Goal: Find contact information: Find contact information

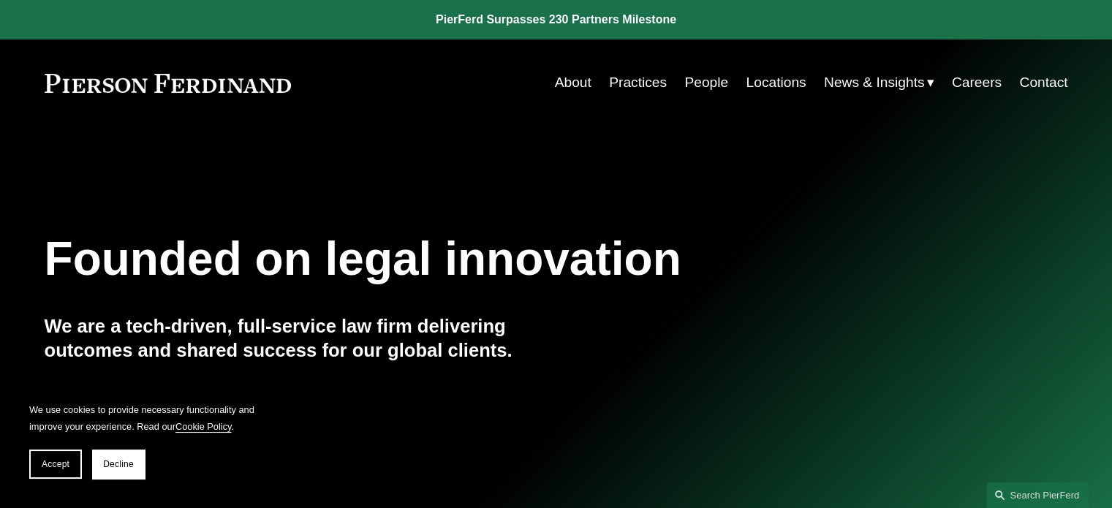
click at [689, 78] on link "People" at bounding box center [706, 83] width 44 height 28
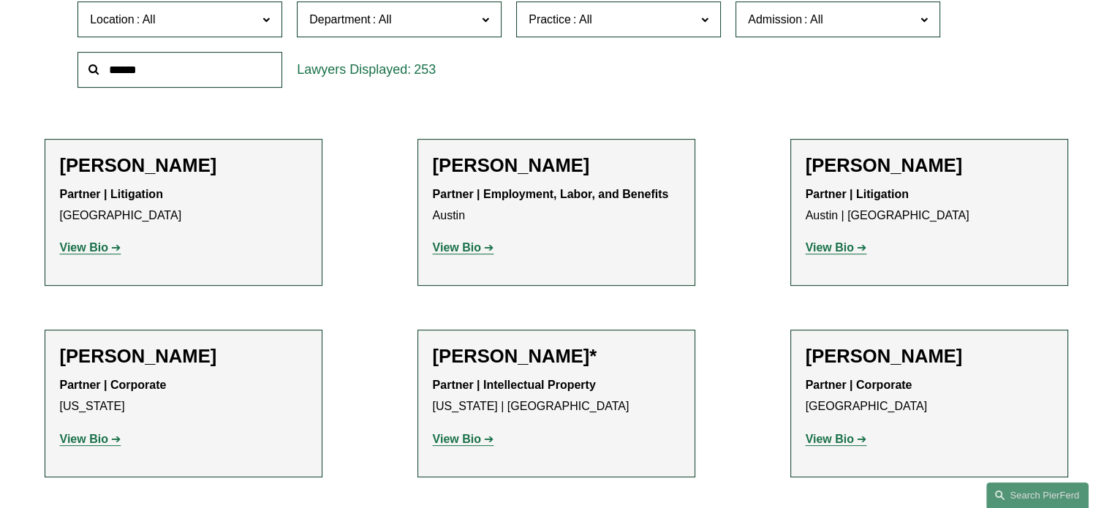
scroll to position [512, 0]
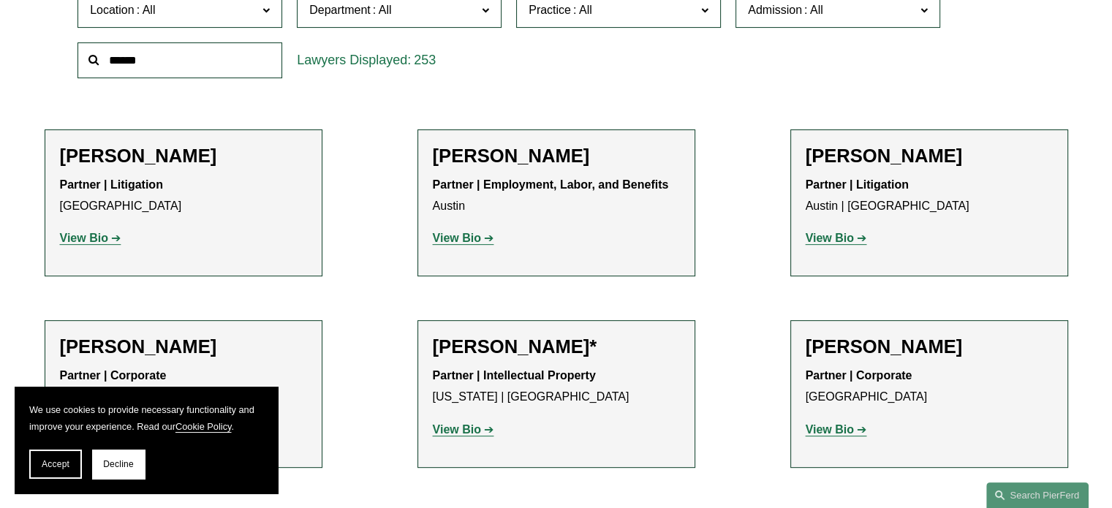
click at [852, 435] on strong "View Bio" at bounding box center [829, 429] width 48 height 12
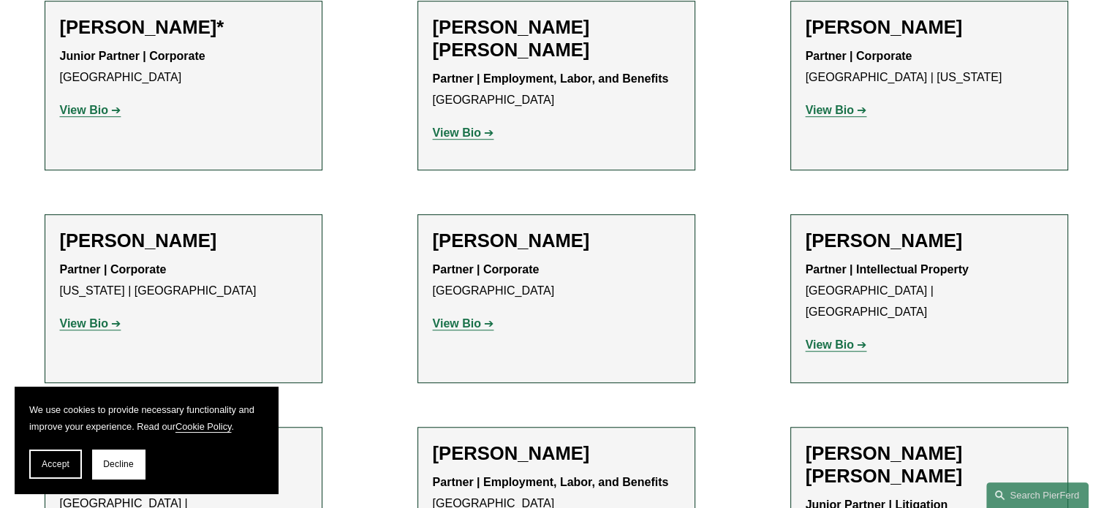
scroll to position [1023, 0]
click at [855, 338] on link "View Bio" at bounding box center [835, 344] width 61 height 12
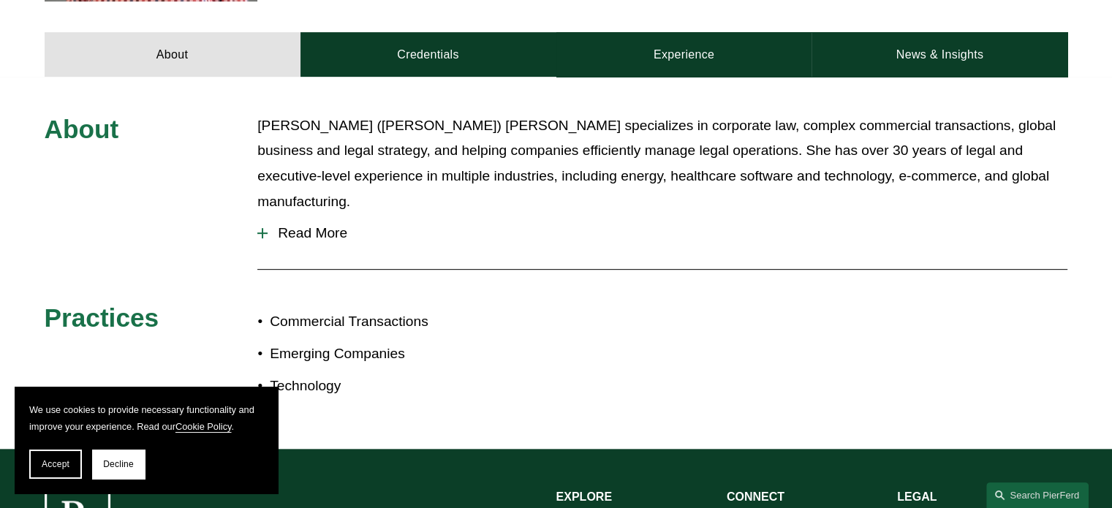
scroll to position [271, 0]
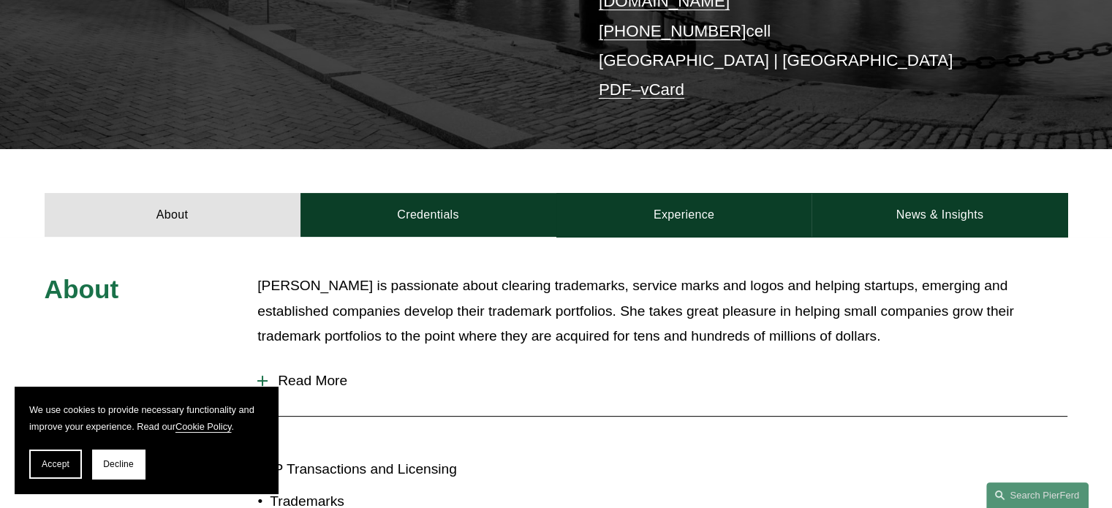
scroll to position [365, 0]
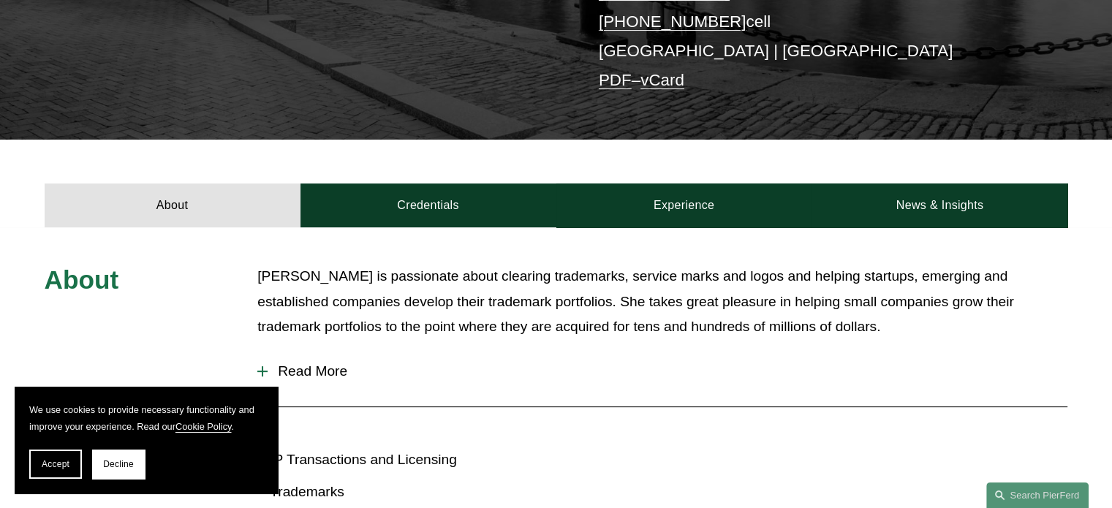
click at [670, 71] on link "vCard" at bounding box center [662, 80] width 44 height 18
click at [562, 335] on div "Christine is passionate about clearing trademarks, service marks and logos and …" at bounding box center [662, 308] width 810 height 88
click at [121, 466] on span "Decline" at bounding box center [118, 464] width 31 height 10
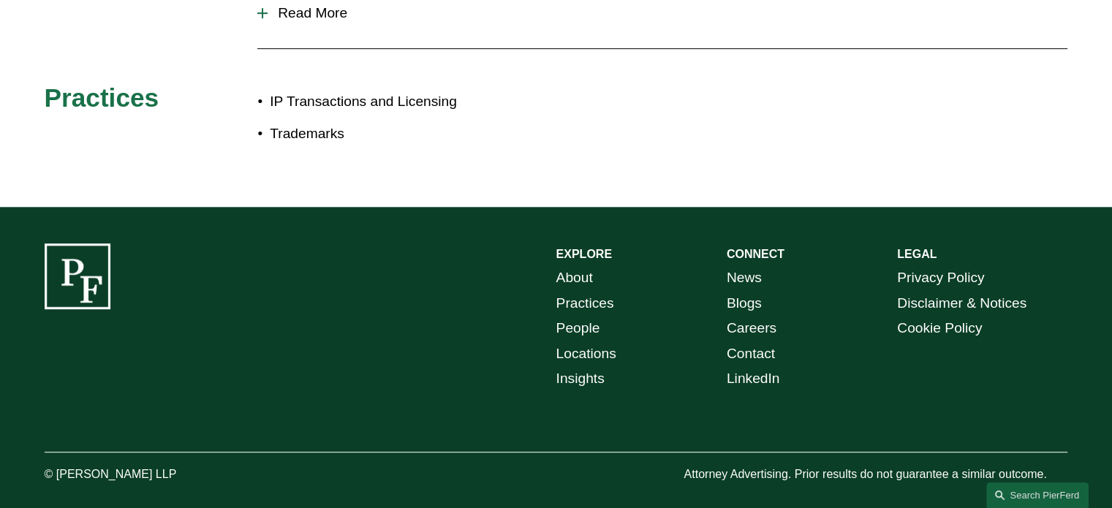
scroll to position [212, 0]
